Goal: Task Accomplishment & Management: Use online tool/utility

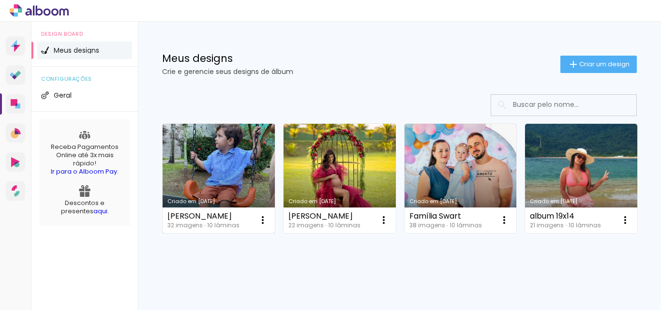
click at [212, 156] on link "Criado em 15/08/25" at bounding box center [219, 178] width 112 height 109
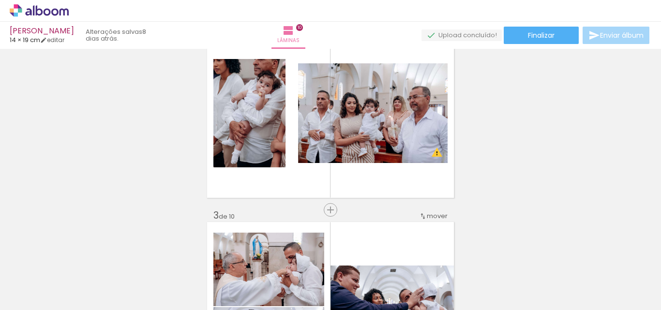
scroll to position [194, 0]
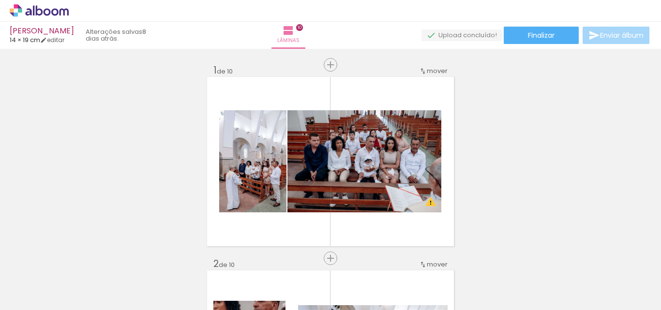
scroll to position [194, 0]
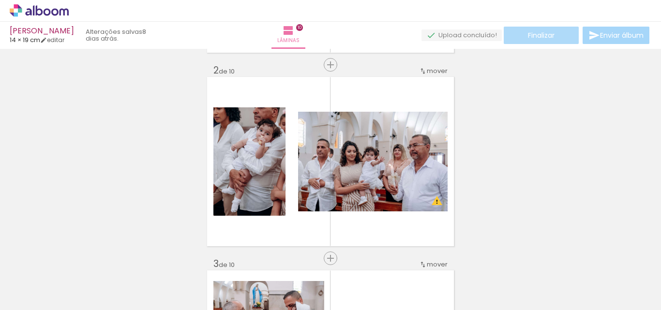
click at [522, 37] on paper-button "Finalizar" at bounding box center [541, 35] width 75 height 17
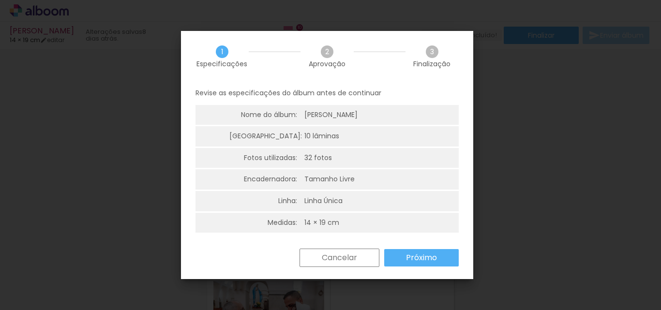
click at [0, 0] on slot "Próximo" at bounding box center [0, 0] width 0 height 0
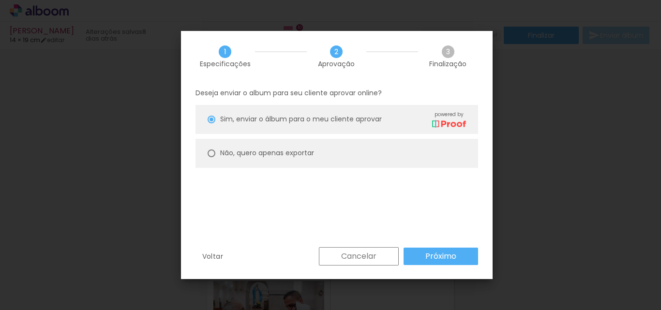
click at [210, 154] on div at bounding box center [212, 154] width 8 height 8
type paper-radio-button "on"
click at [0, 0] on slot "Próximo" at bounding box center [0, 0] width 0 height 0
type input "Alta, 300 DPI"
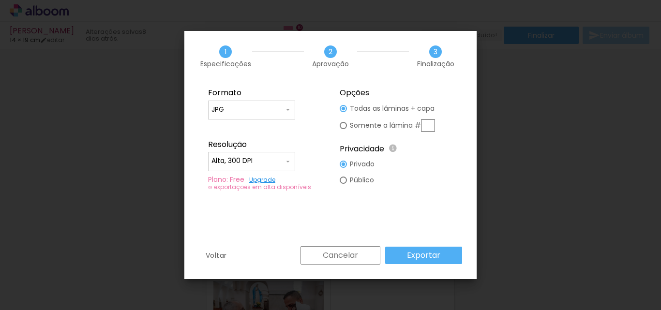
click at [248, 116] on paper-input-container "JPG" at bounding box center [251, 110] width 87 height 19
click at [237, 128] on paper-item "PDF" at bounding box center [251, 127] width 87 height 19
type input "PDF"
click at [0, 0] on slot "Exportar" at bounding box center [0, 0] width 0 height 0
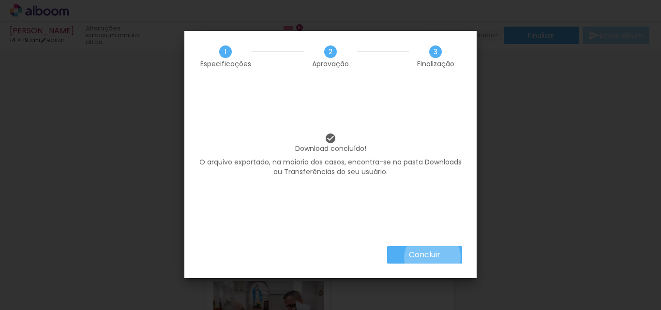
click at [0, 0] on slot "Concluir" at bounding box center [0, 0] width 0 height 0
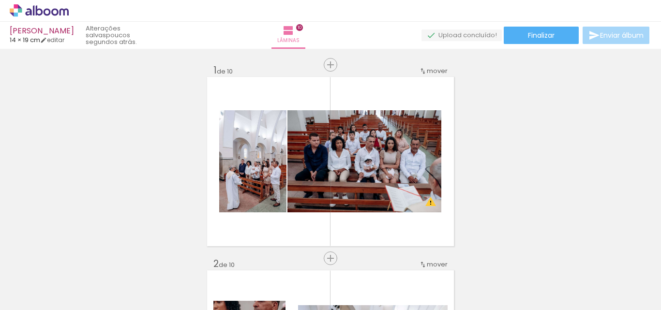
scroll to position [194, 0]
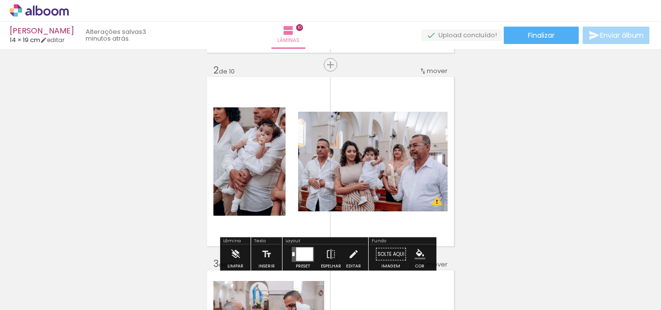
click at [49, 8] on icon at bounding box center [39, 10] width 59 height 13
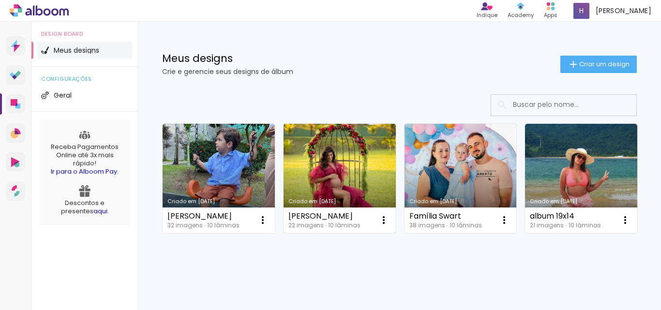
click at [323, 167] on link "Criado em 13/08/25" at bounding box center [340, 178] width 112 height 109
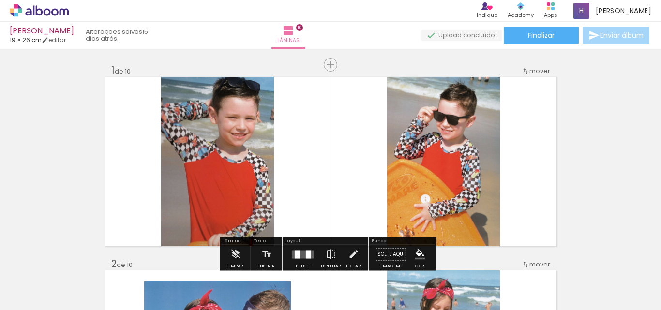
click at [55, 18] on div "› Editor de álbum Indique Indique e ganhe Conteúdo que inspira Academy Produtos…" at bounding box center [330, 11] width 661 height 22
click at [55, 10] on icon at bounding box center [54, 11] width 7 height 7
